Goal: Find specific page/section: Find specific page/section

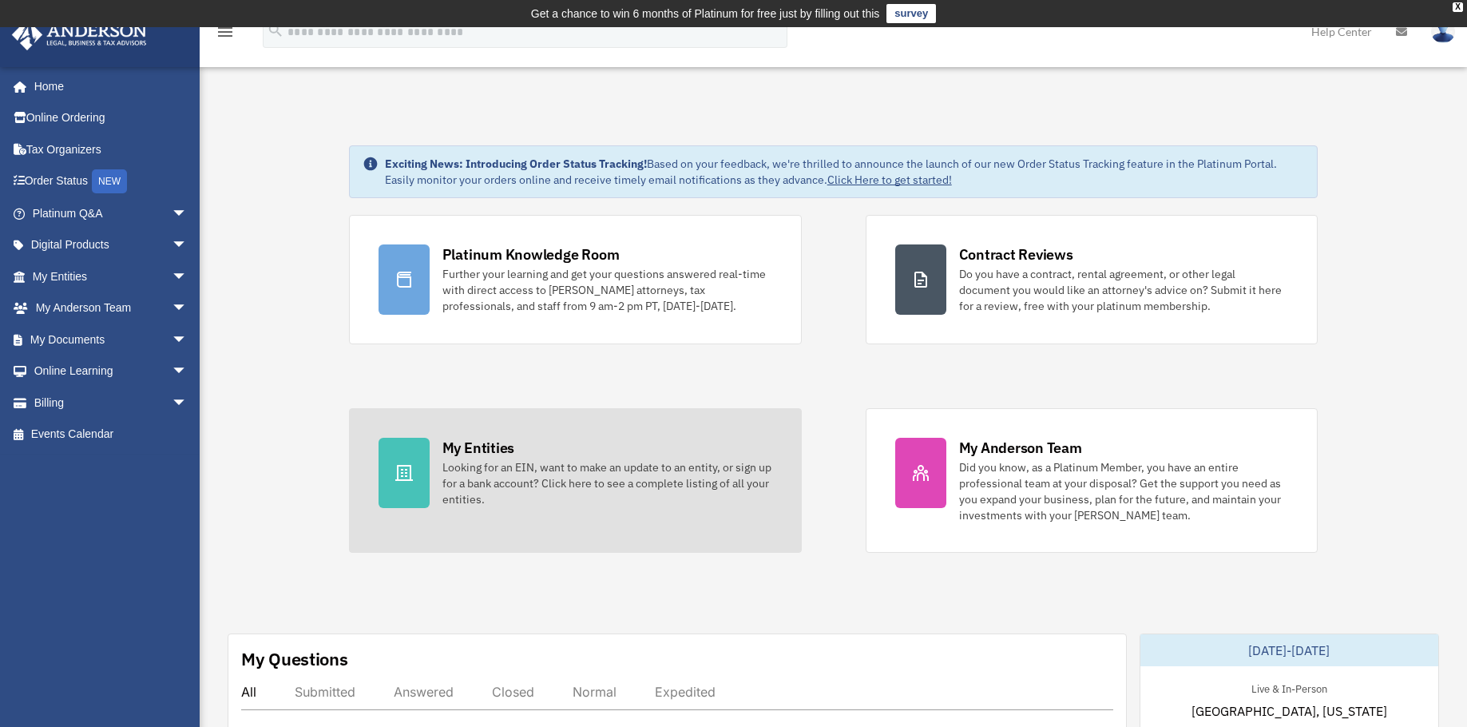
click at [471, 469] on div "Looking for an EIN, want to make an update to an entity, or sign up for a bank …" at bounding box center [607, 483] width 330 height 48
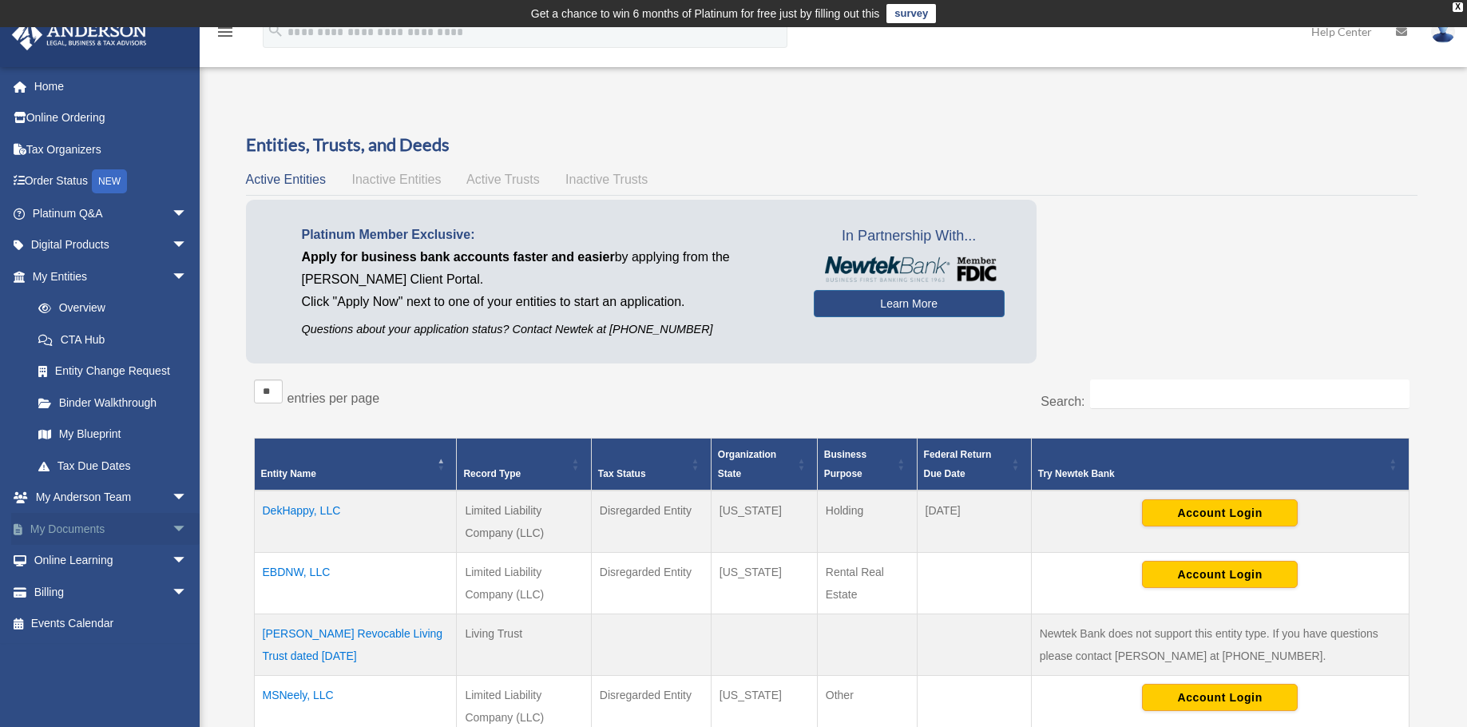
click at [172, 520] on span "arrow_drop_down" at bounding box center [188, 529] width 32 height 33
click at [74, 560] on link "Box" at bounding box center [116, 561] width 189 height 32
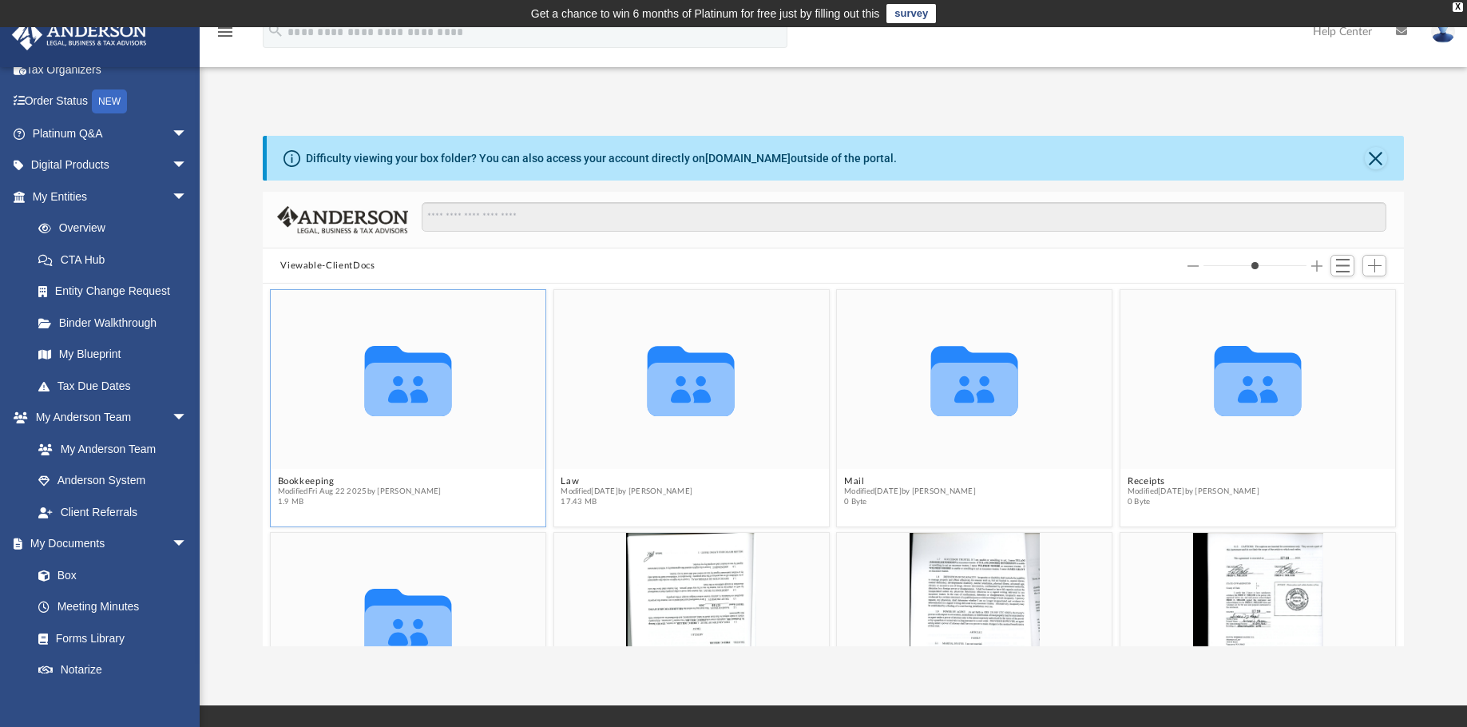
click at [404, 397] on icon "grid" at bounding box center [408, 381] width 87 height 70
click at [293, 476] on button "Bookkeeping" at bounding box center [360, 481] width 164 height 10
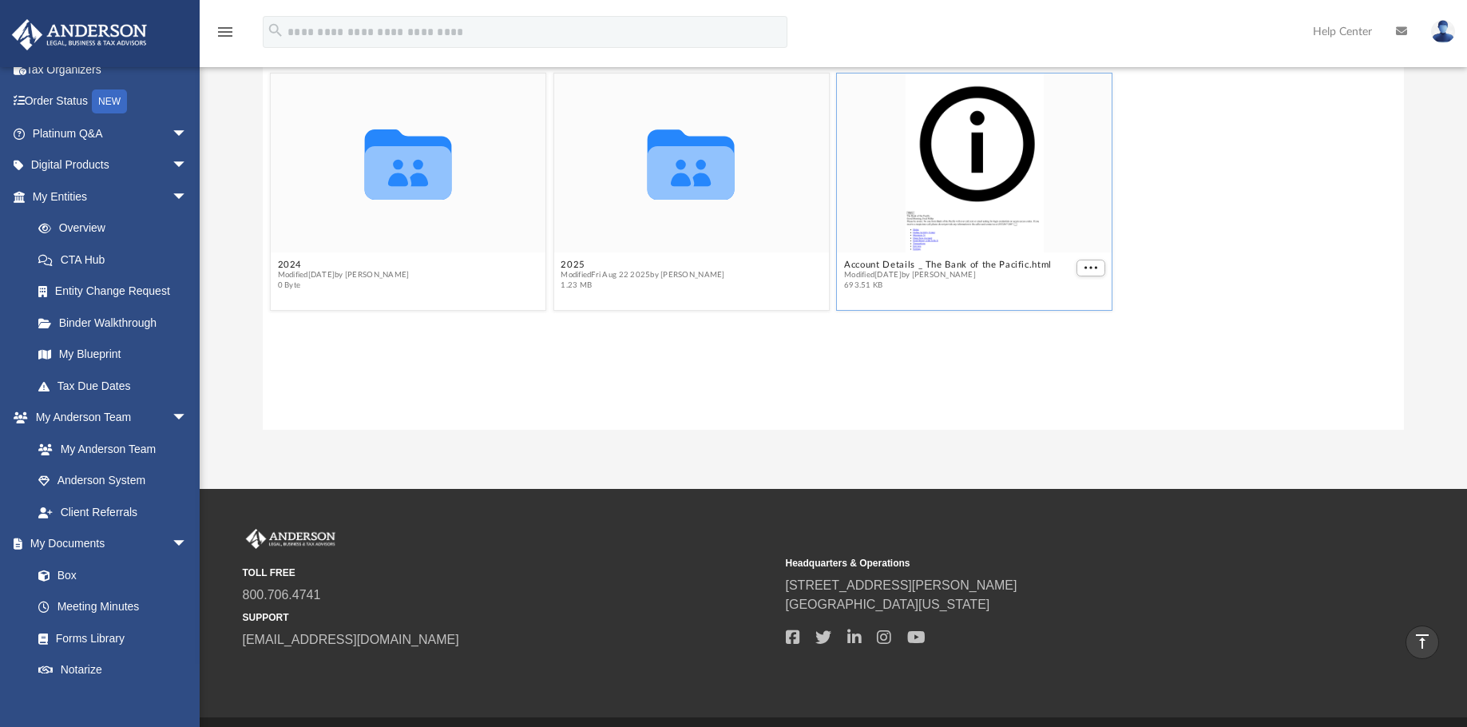
scroll to position [184, 0]
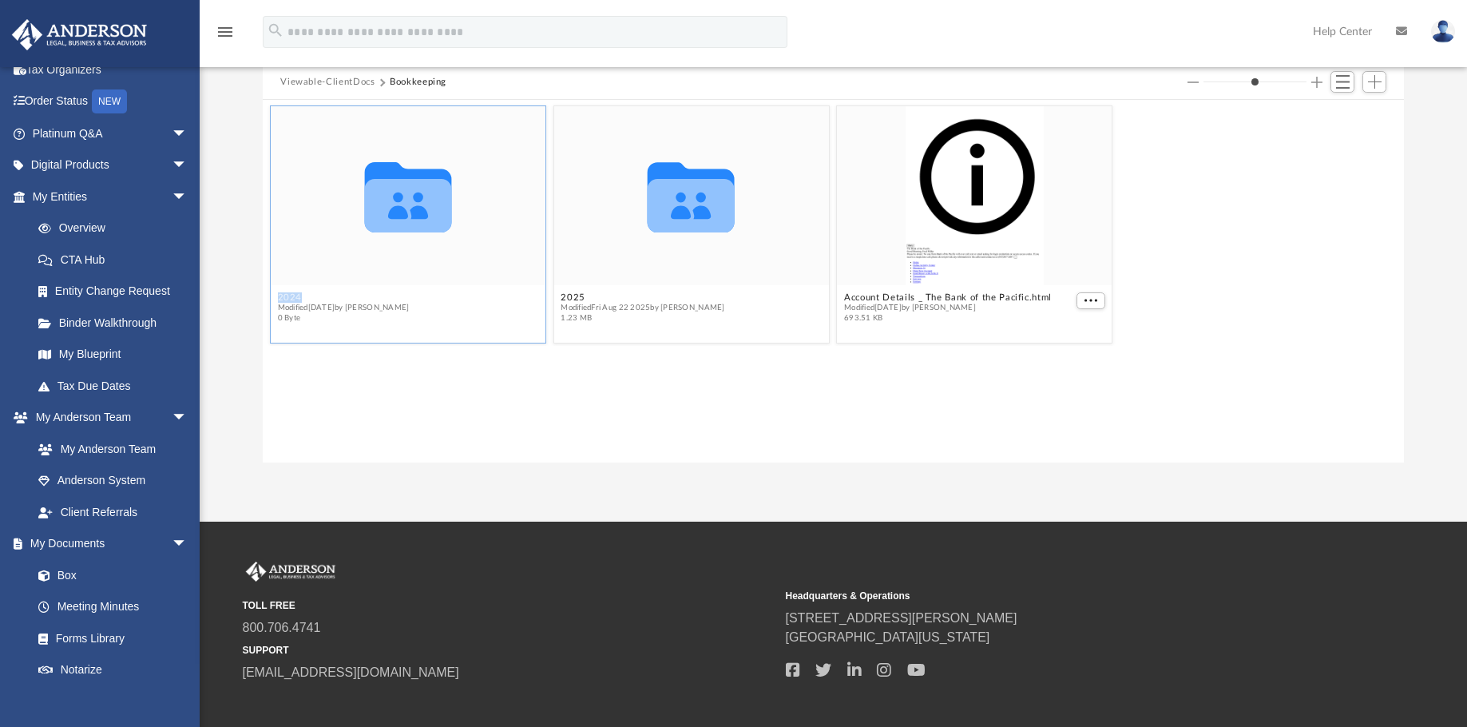
click at [408, 221] on icon "grid" at bounding box center [408, 206] width 87 height 54
click at [172, 538] on span "arrow_drop_down" at bounding box center [188, 544] width 32 height 33
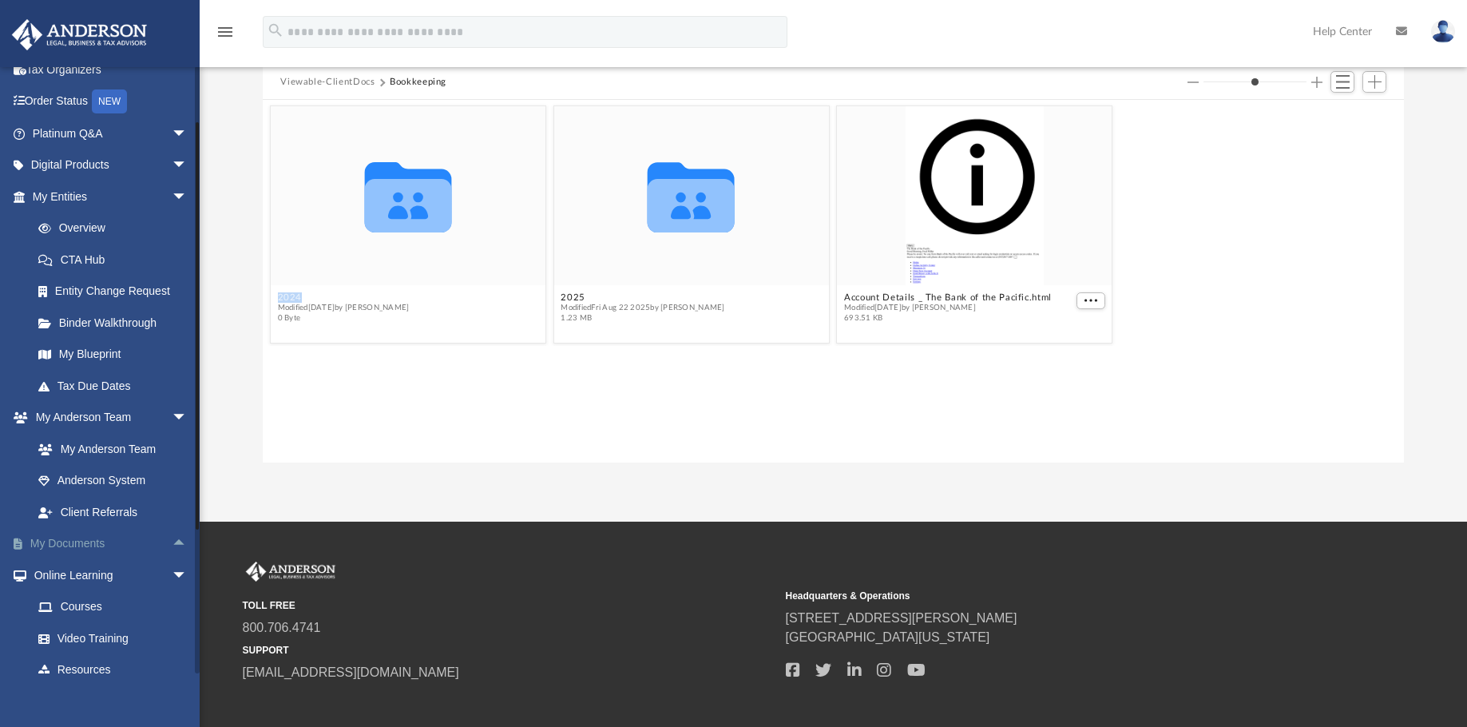
click at [69, 539] on link "My Documents arrow_drop_up" at bounding box center [111, 544] width 200 height 32
click at [172, 541] on span "arrow_drop_up" at bounding box center [188, 544] width 32 height 33
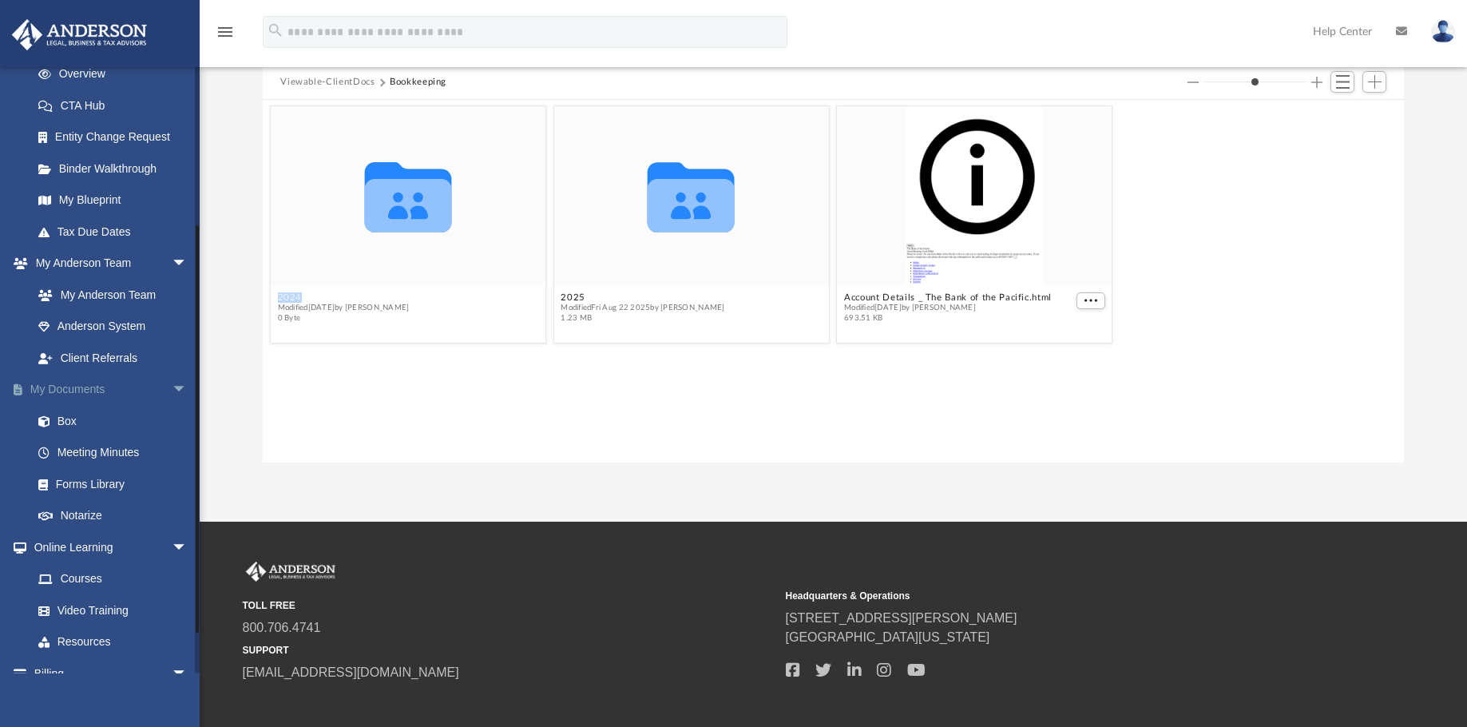
scroll to position [240, 0]
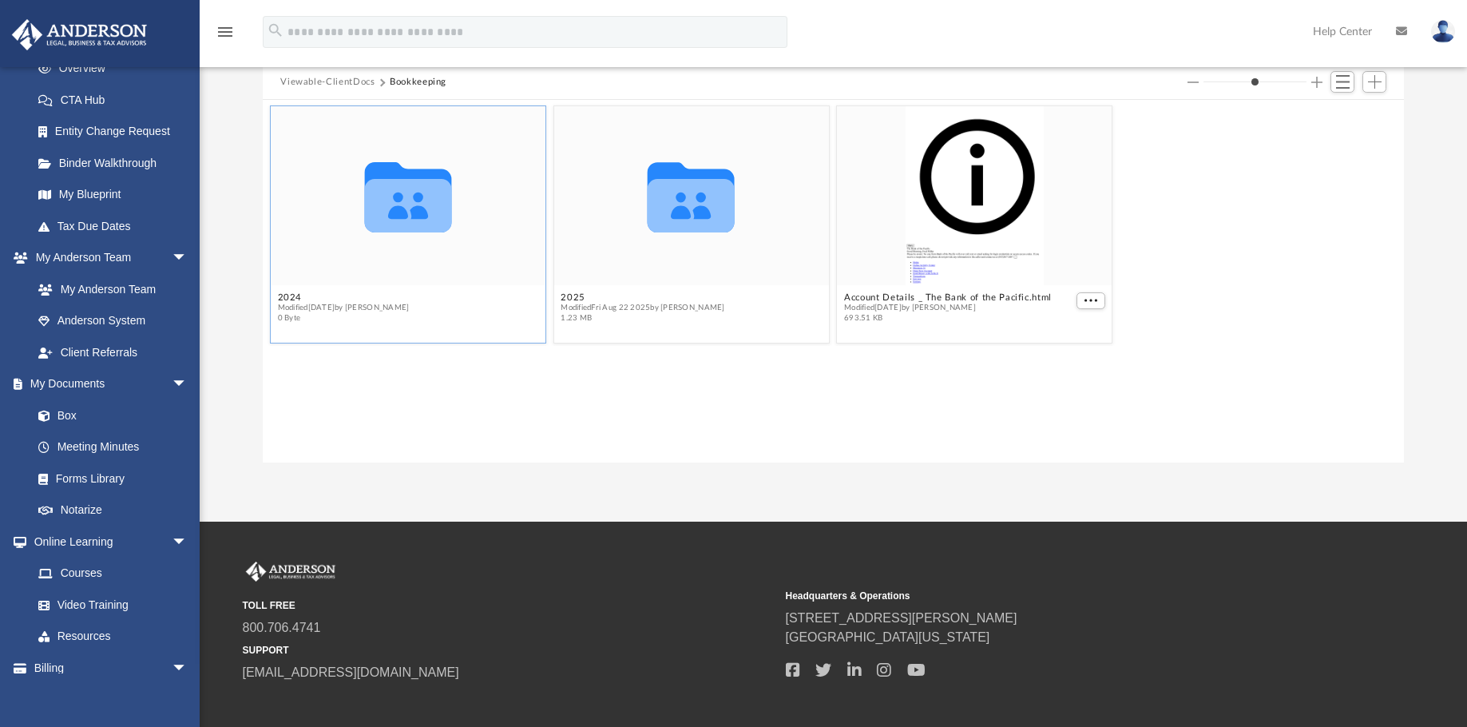
click at [402, 212] on icon "grid" at bounding box center [408, 197] width 87 height 70
click at [404, 212] on icon "grid" at bounding box center [408, 197] width 87 height 70
click at [288, 295] on button "2024" at bounding box center [344, 297] width 132 height 10
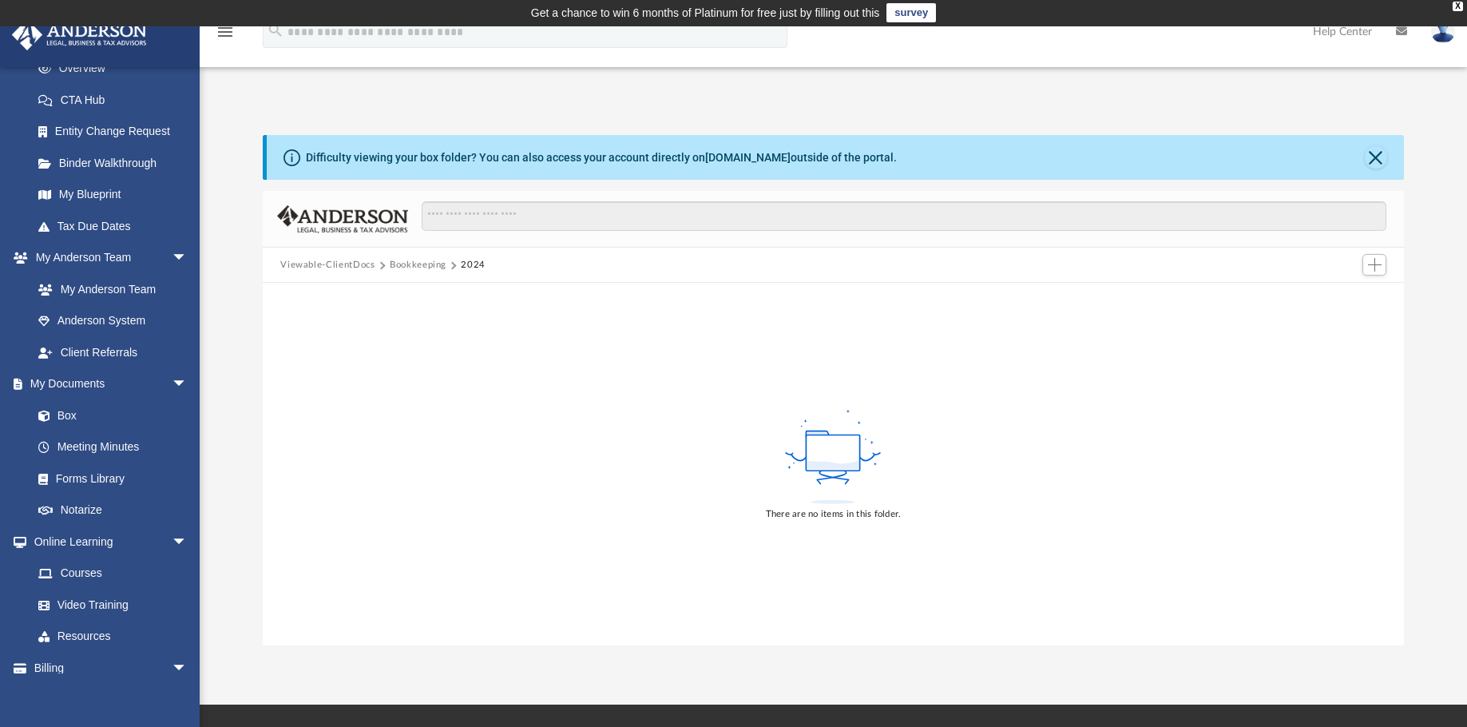
scroll to position [0, 0]
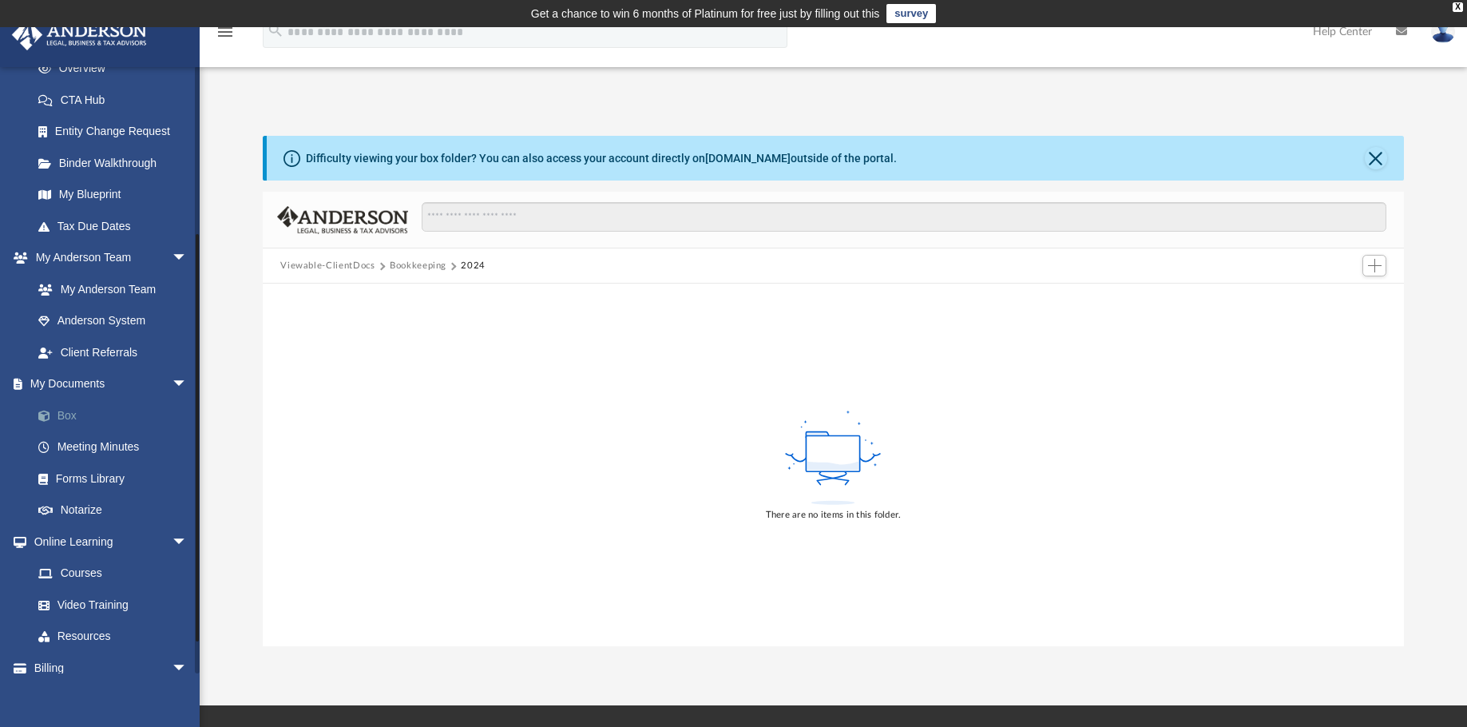
click at [64, 418] on link "Box" at bounding box center [116, 415] width 189 height 32
click at [816, 459] on rect at bounding box center [834, 454] width 54 height 36
click at [67, 406] on link "Box" at bounding box center [116, 415] width 189 height 32
click at [67, 413] on link "Box" at bounding box center [116, 415] width 189 height 32
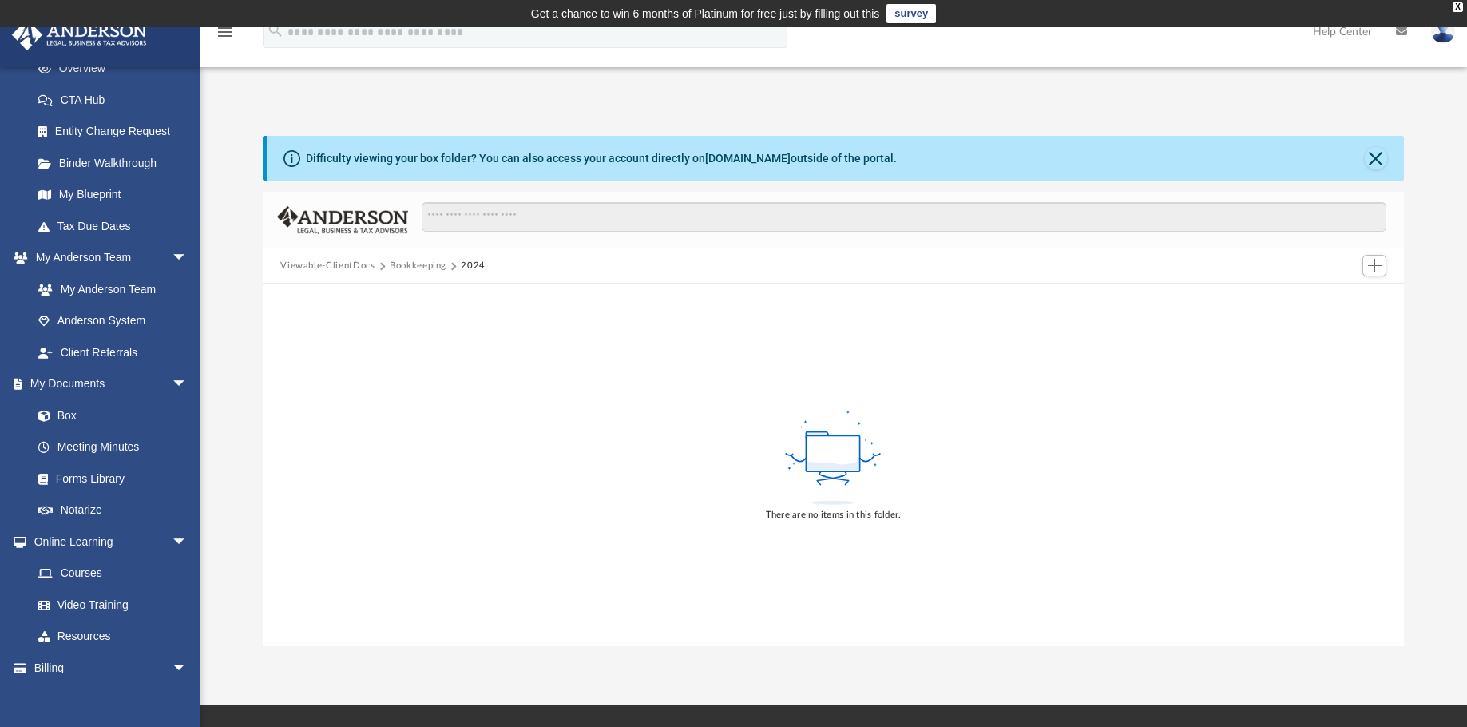
click at [316, 264] on button "Viewable-ClientDocs" at bounding box center [327, 266] width 94 height 14
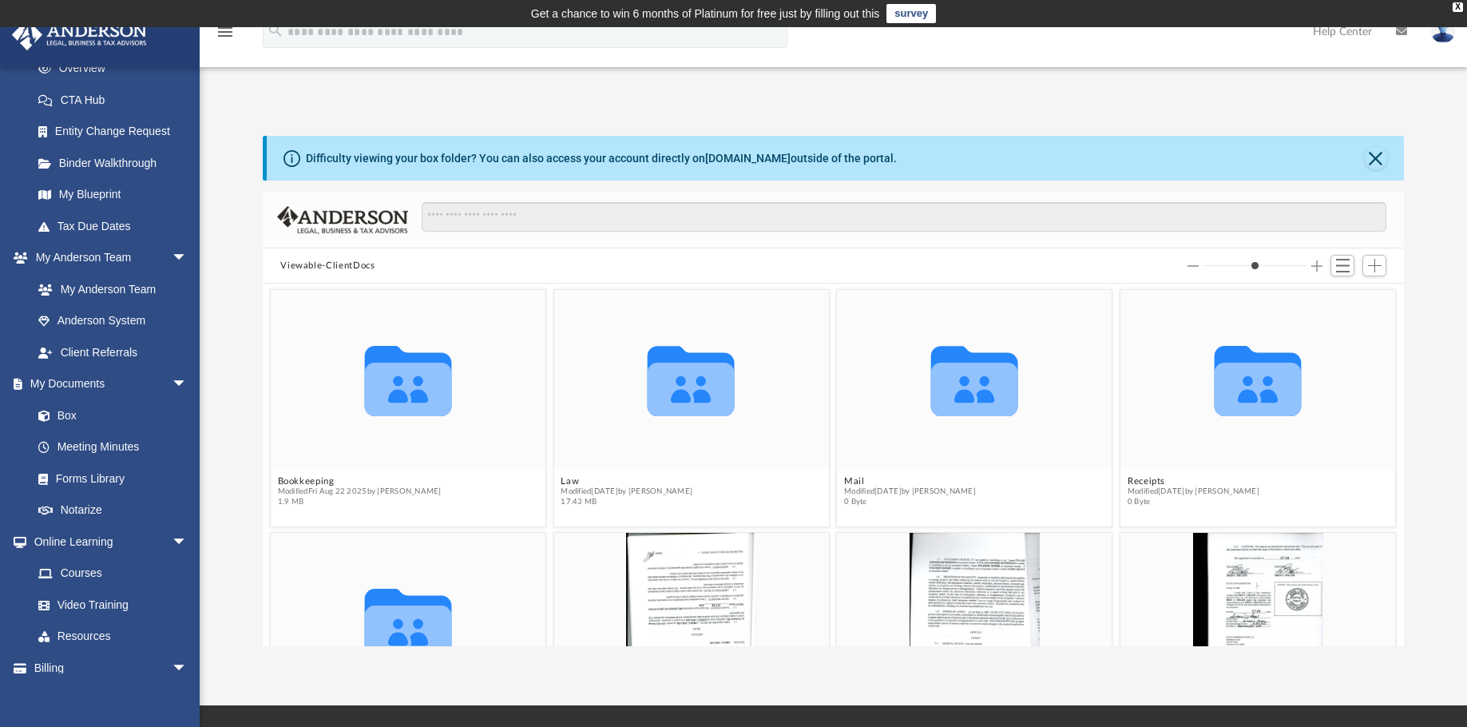
scroll to position [351, 1129]
